Goal: Task Accomplishment & Management: Complete application form

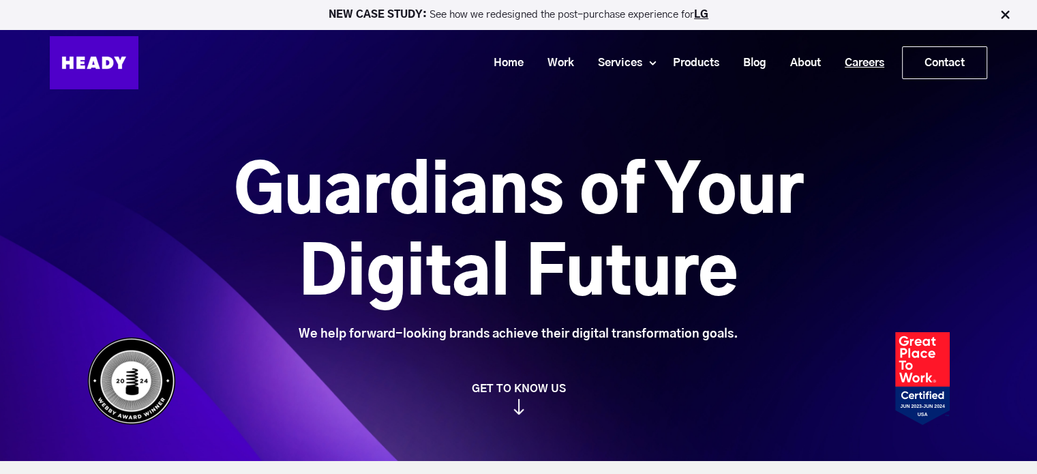
click at [850, 61] on link "Careers" at bounding box center [859, 62] width 63 height 25
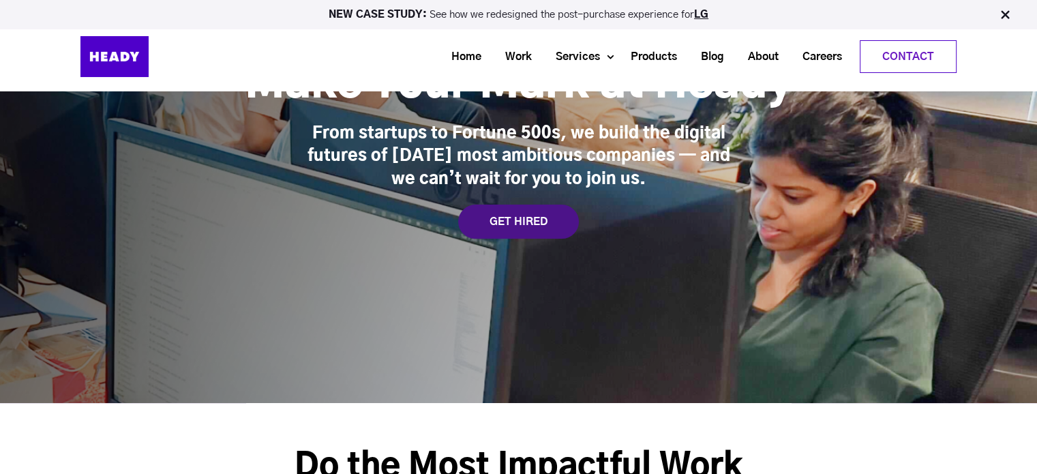
click at [525, 218] on div "GET HIRED" at bounding box center [518, 221] width 121 height 34
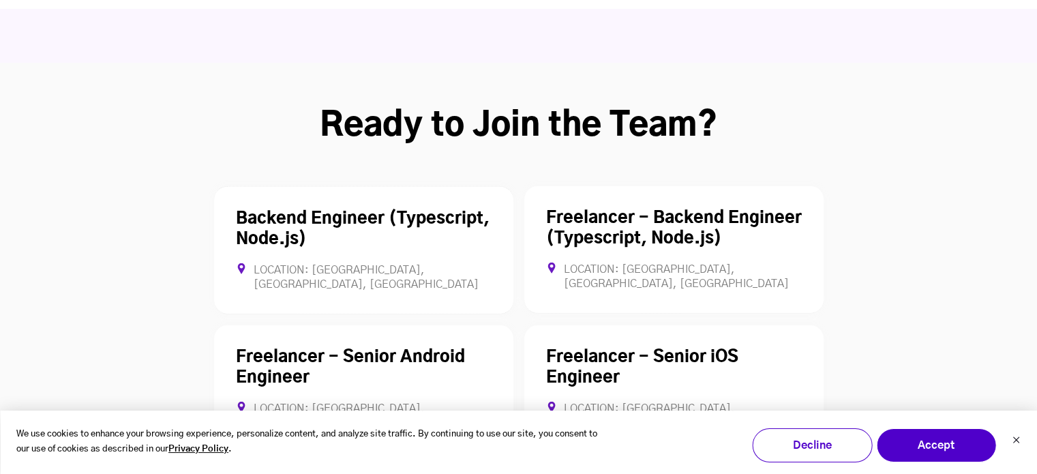
scroll to position [3721, 0]
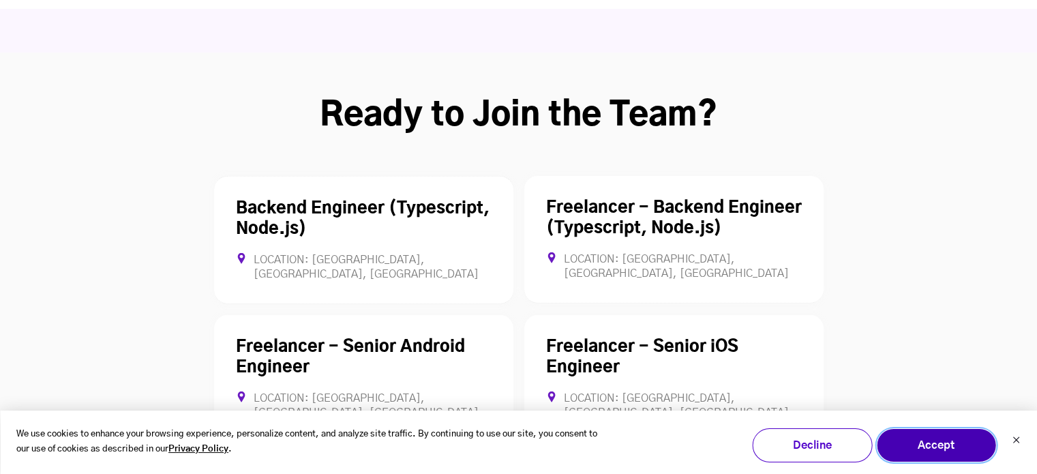
click at [907, 442] on button "Accept" at bounding box center [936, 445] width 120 height 34
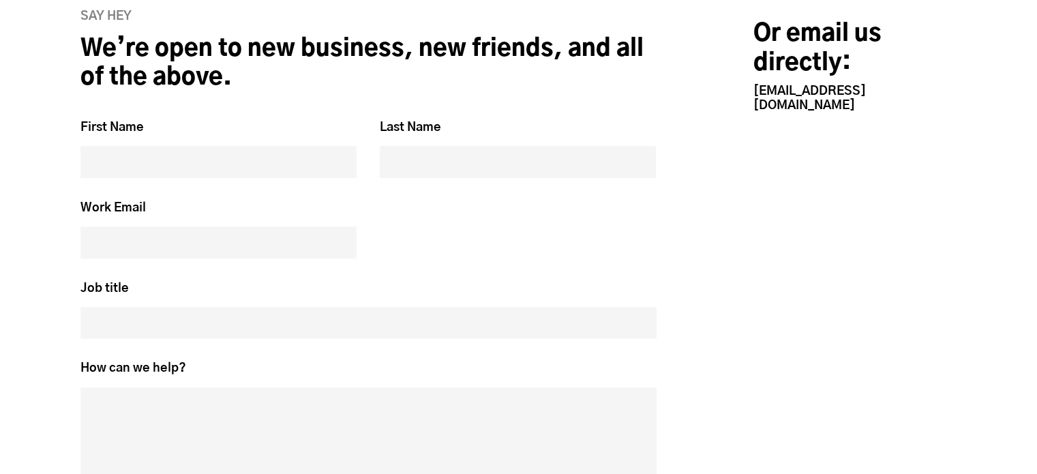
scroll to position [6720, 0]
